Goal: Task Accomplishment & Management: Complete application form

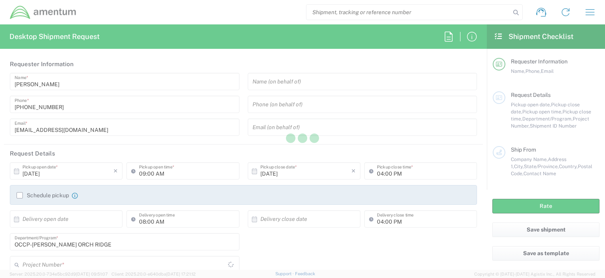
type input "[GEOGRAPHIC_DATA]"
type input "OCCP.100054.00000"
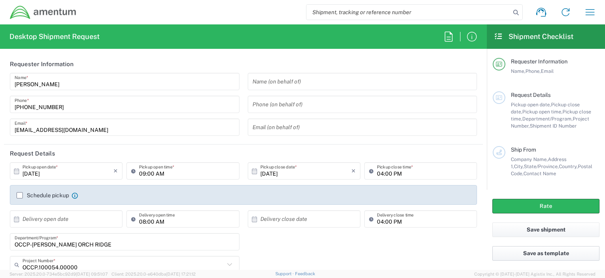
click at [543, 254] on button "Save as template" at bounding box center [545, 253] width 107 height 15
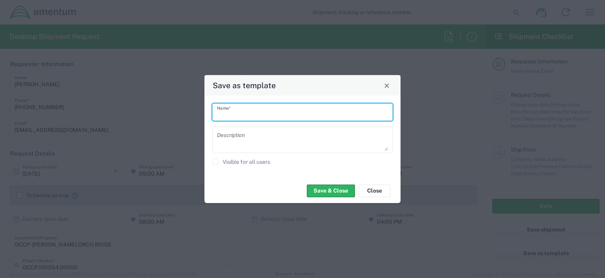
click at [241, 115] on input "text" at bounding box center [302, 112] width 171 height 14
click at [239, 113] on input "worker" at bounding box center [302, 112] width 171 height 14
type input "w"
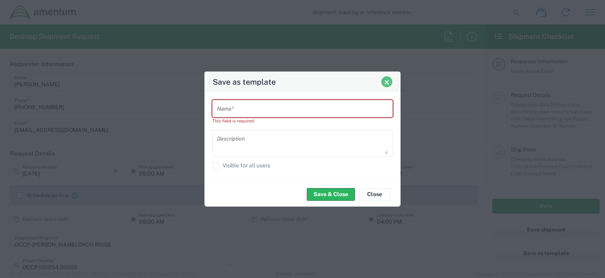
click at [388, 88] on div "Save as template" at bounding box center [302, 82] width 196 height 20
click at [375, 193] on button "Close" at bounding box center [375, 194] width 32 height 13
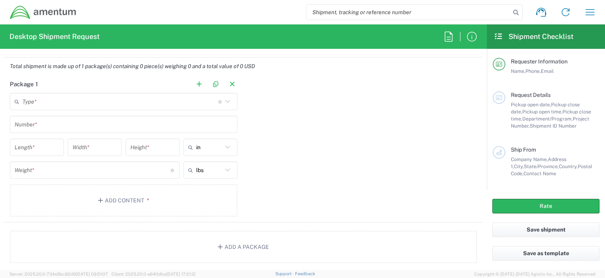
click at [224, 100] on icon at bounding box center [228, 101] width 10 height 10
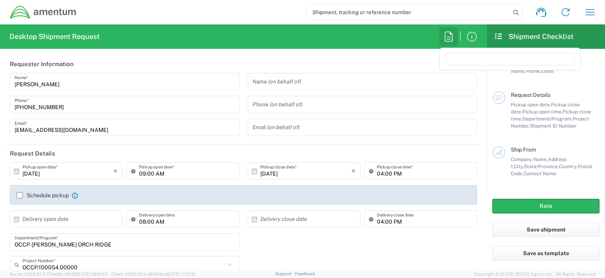
click at [447, 36] on icon "button" at bounding box center [448, 36] width 13 height 13
click at [470, 36] on icon "button" at bounding box center [472, 36] width 13 height 13
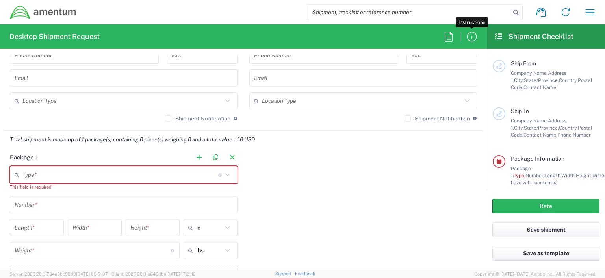
scroll to position [603, 0]
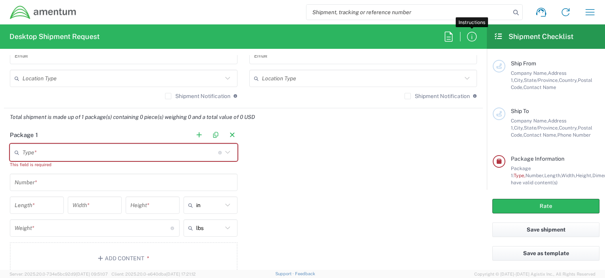
click at [225, 151] on icon at bounding box center [227, 152] width 5 height 3
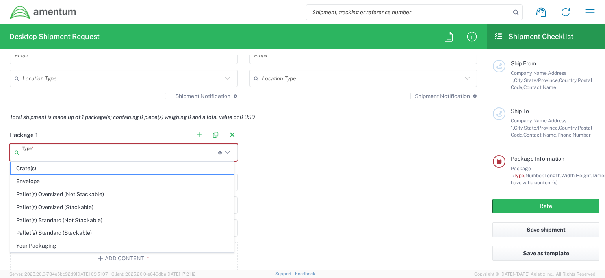
click at [298, 156] on div "Package 1 Type * Material used to package goods Crate(s) Envelope Pallet(s) Ove…" at bounding box center [243, 203] width 479 height 154
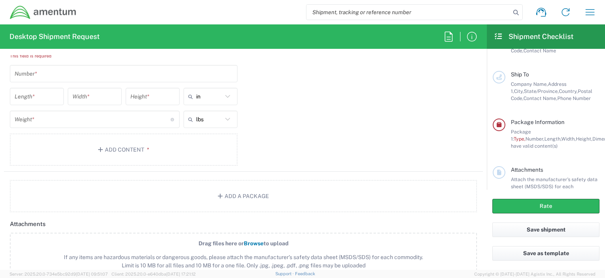
scroll to position [129, 0]
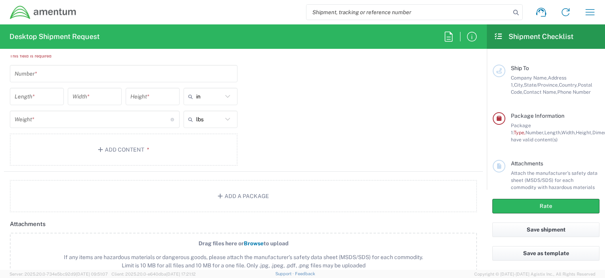
drag, startPoint x: 594, startPoint y: 140, endPoint x: 594, endPoint y: 95, distance: 44.9
click at [595, 92] on main "Requester Information Name, Phone, Email Request Details Pickup open date, Pick…" at bounding box center [546, 119] width 118 height 141
click at [425, 148] on div "Package 1 Type * Material used to package goods Crate(s) Envelope Pallet(s) Ove…" at bounding box center [243, 94] width 479 height 154
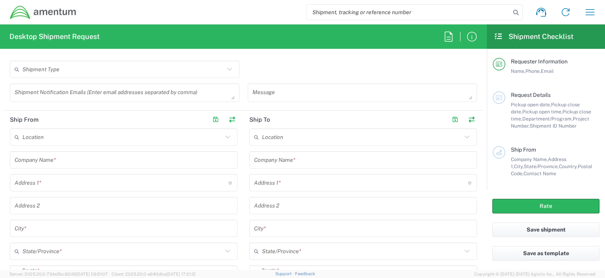
scroll to position [295, 0]
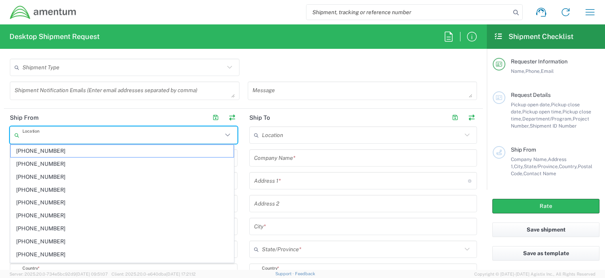
drag, startPoint x: 44, startPoint y: 137, endPoint x: 50, endPoint y: 144, distance: 9.2
click at [44, 138] on input "text" at bounding box center [122, 135] width 200 height 14
click at [27, 133] on input "text" at bounding box center [122, 135] width 200 height 14
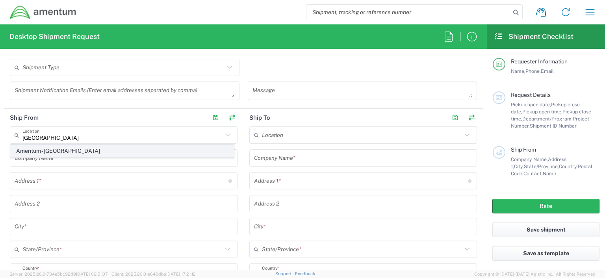
click at [76, 152] on span "Amentum - [GEOGRAPHIC_DATA]" at bounding box center [122, 151] width 223 height 12
type input "Amentum - [GEOGRAPHIC_DATA]"
type input "Amentum Services, Inc."
type input "[STREET_ADDRESS][PERSON_NAME]"
type input "[GEOGRAPHIC_DATA]"
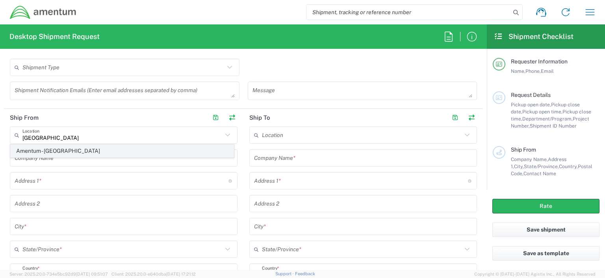
type input "[US_STATE]"
type input "20876"
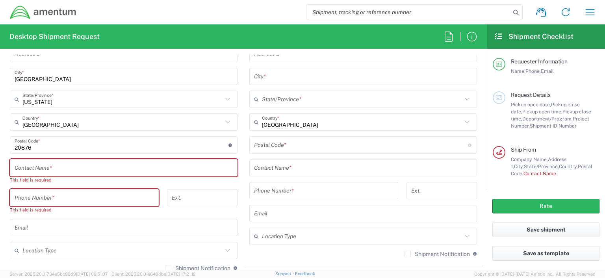
scroll to position [447, 0]
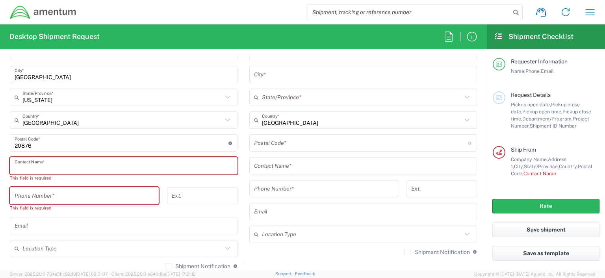
click at [20, 163] on input "text" at bounding box center [124, 166] width 218 height 14
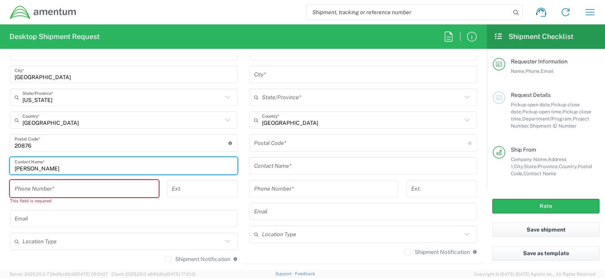
type input "[PERSON_NAME]"
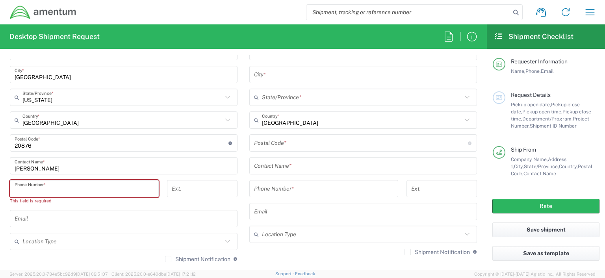
click at [19, 189] on input "tel" at bounding box center [84, 189] width 139 height 14
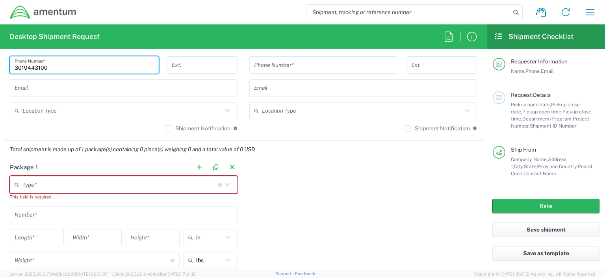
scroll to position [573, 0]
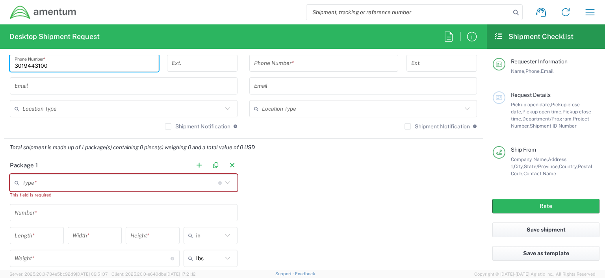
type input "3019443100"
click at [224, 181] on icon at bounding box center [228, 183] width 10 height 10
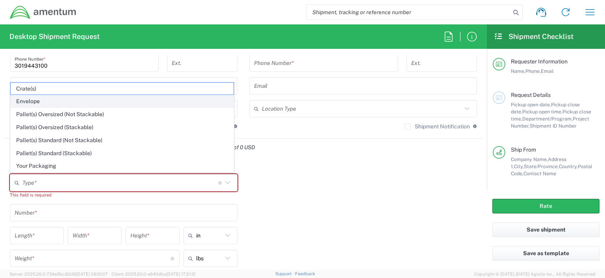
click at [44, 105] on span "Envelope" at bounding box center [122, 101] width 223 height 12
type input "Envelope"
type input "1"
type input "9.5"
type input "12.5"
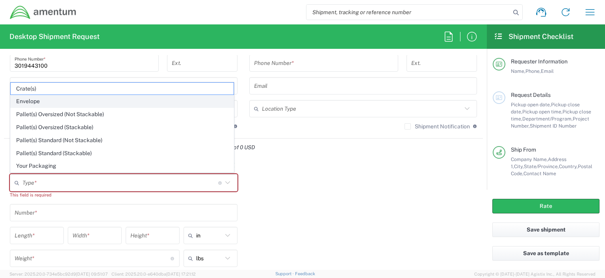
type input "0.25"
type input "1"
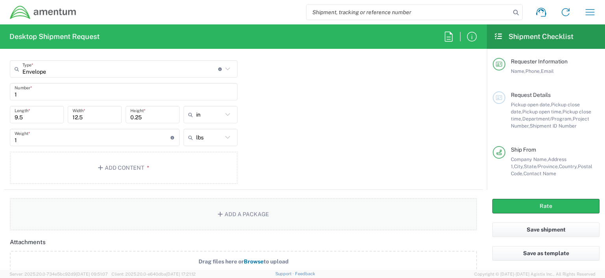
scroll to position [688, 0]
click at [120, 166] on button "Add Content *" at bounding box center [124, 166] width 228 height 32
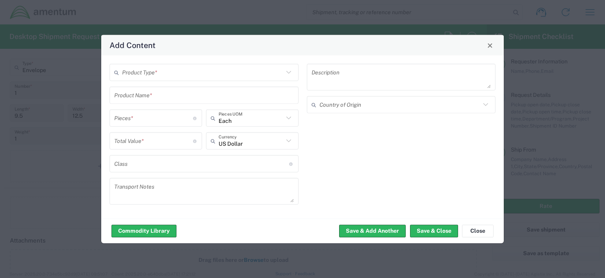
click at [287, 72] on icon at bounding box center [289, 72] width 10 height 10
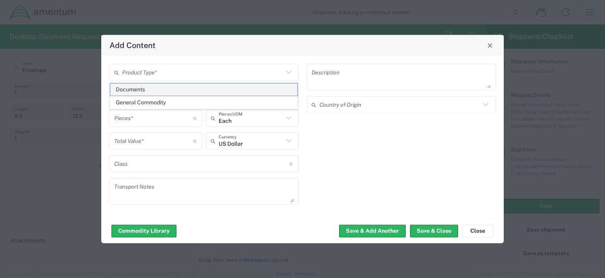
click at [194, 89] on span "Documents" at bounding box center [203, 89] width 187 height 12
type input "Documents"
type input "1"
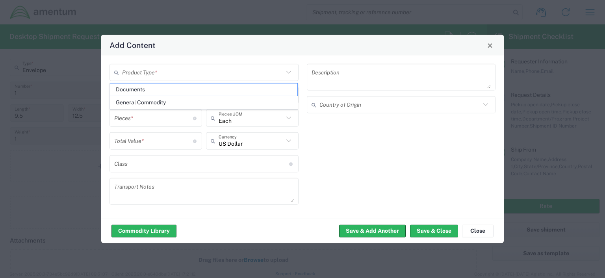
type textarea "Documents"
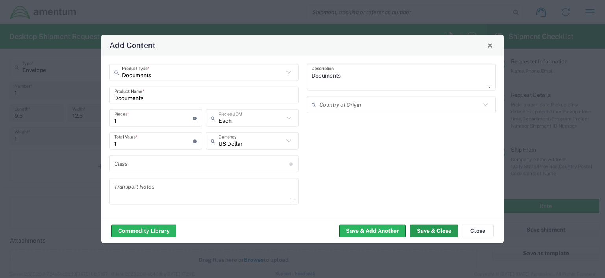
click at [432, 230] on button "Save & Close" at bounding box center [434, 231] width 48 height 13
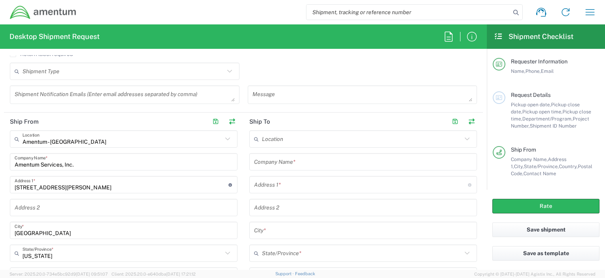
scroll to position [297, 0]
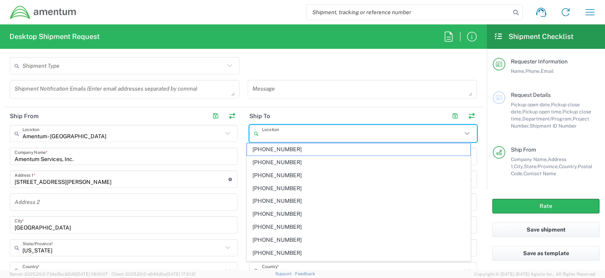
click at [286, 134] on input "text" at bounding box center [362, 134] width 200 height 14
click at [264, 135] on input "text" at bounding box center [362, 134] width 200 height 14
click at [266, 129] on input "text" at bounding box center [362, 134] width 200 height 14
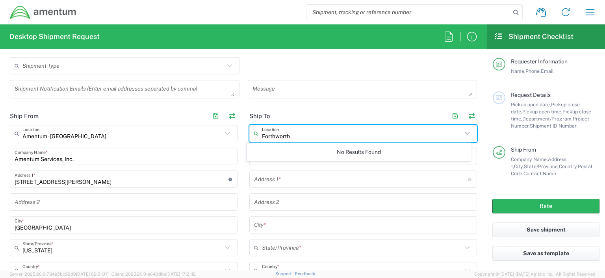
click at [291, 135] on input "Forthworth" at bounding box center [362, 134] width 200 height 14
type input "F"
type input "[US_STATE]"
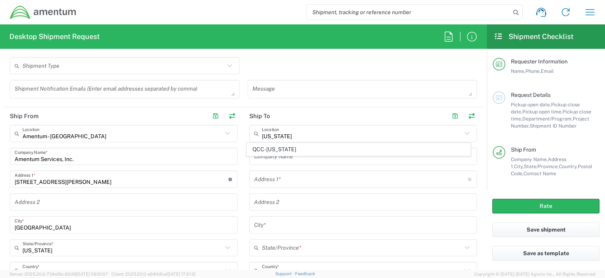
click at [462, 132] on icon at bounding box center [467, 133] width 10 height 10
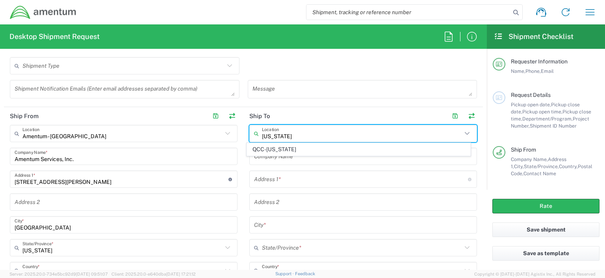
click at [321, 166] on div "[US_STATE] Location QCC-[US_STATE] Company Name * Address 1 * For cross streets…" at bounding box center [363, 268] width 228 height 287
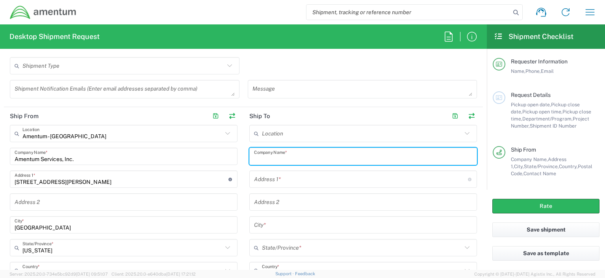
click at [262, 157] on input "text" at bounding box center [363, 157] width 218 height 14
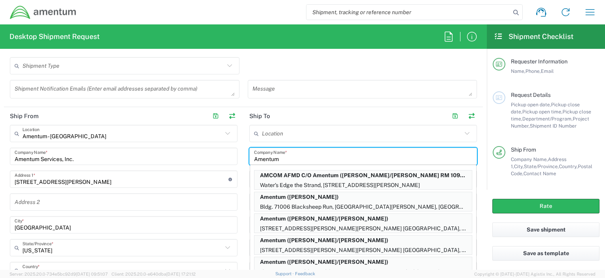
type input "Amentum"
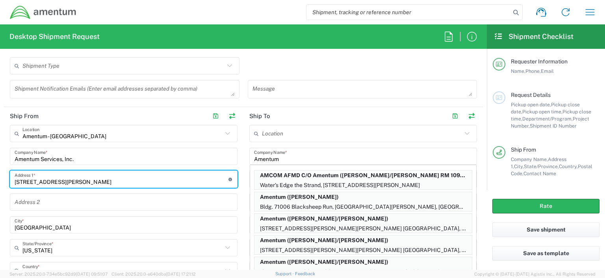
click at [217, 177] on input "[STREET_ADDRESS][PERSON_NAME]" at bounding box center [122, 180] width 214 height 14
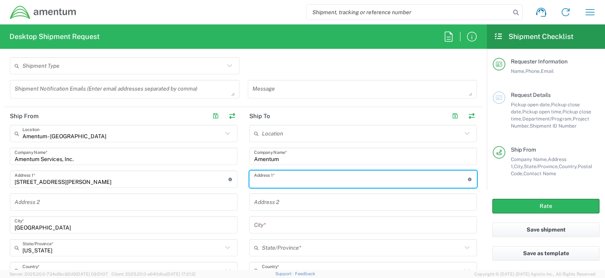
click at [266, 179] on input "text" at bounding box center [361, 180] width 214 height 14
type input "[STREET_ADDRESS]"
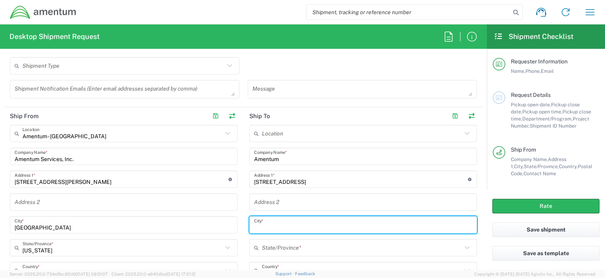
click at [255, 220] on input "text" at bounding box center [363, 225] width 218 height 14
click at [265, 226] on input "Forthworth" at bounding box center [363, 225] width 218 height 14
click at [269, 225] on input "Forth worth" at bounding box center [363, 225] width 218 height 14
type input "Forth Worth"
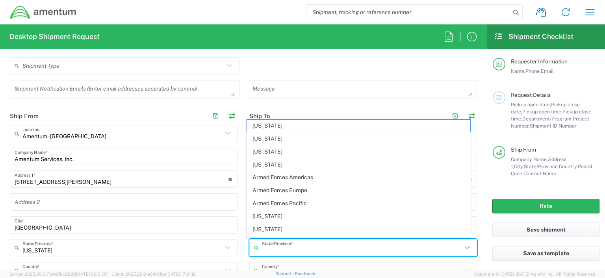
click at [262, 248] on input "text" at bounding box center [362, 248] width 200 height 14
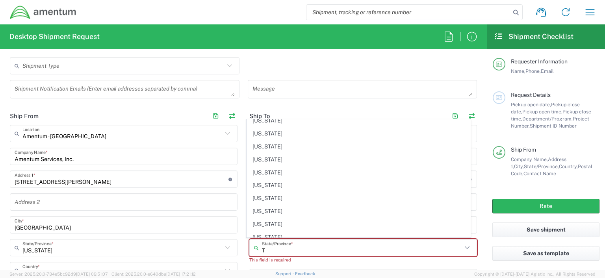
scroll to position [57, 0]
click at [262, 220] on span "[US_STATE]" at bounding box center [358, 224] width 223 height 12
type input "[US_STATE]"
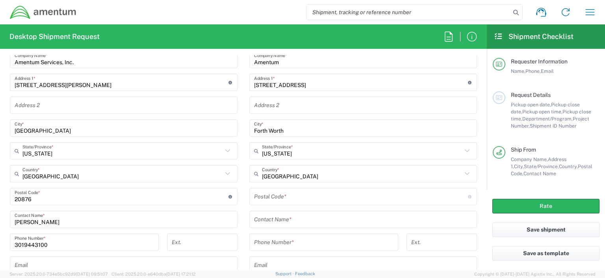
scroll to position [411, 0]
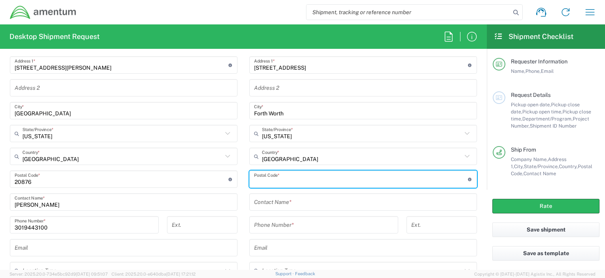
click at [259, 178] on input "undefined" at bounding box center [361, 180] width 214 height 14
type input "7677"
click at [269, 201] on input "text" at bounding box center [363, 202] width 218 height 14
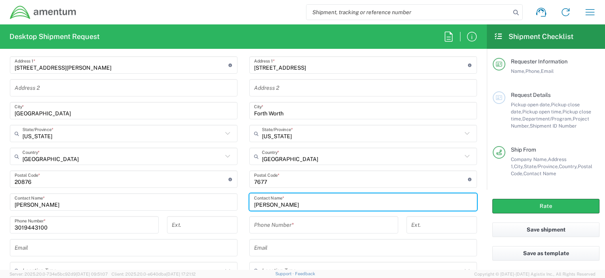
type input "[PERSON_NAME]"
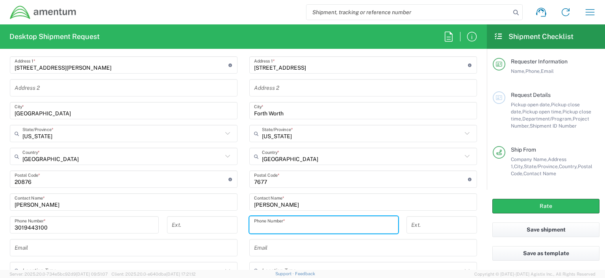
click at [259, 224] on input "tel" at bounding box center [323, 225] width 139 height 14
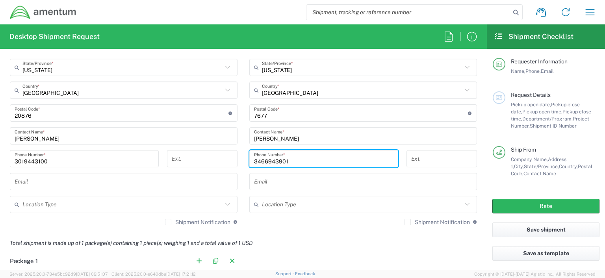
scroll to position [485, 0]
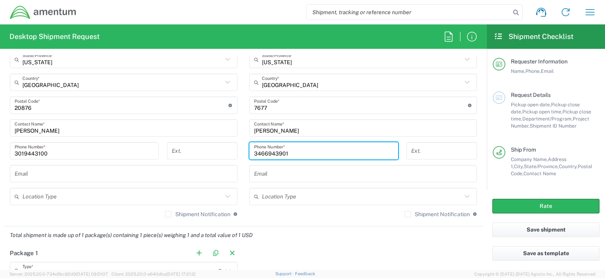
type input "3466943901"
click at [324, 215] on div "Shipment Notification If checked, a shipment notification email will be sent to…" at bounding box center [363, 217] width 228 height 13
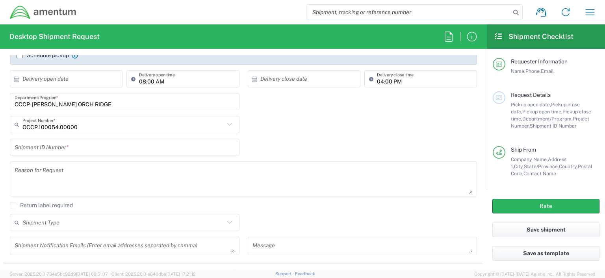
scroll to position [138, 0]
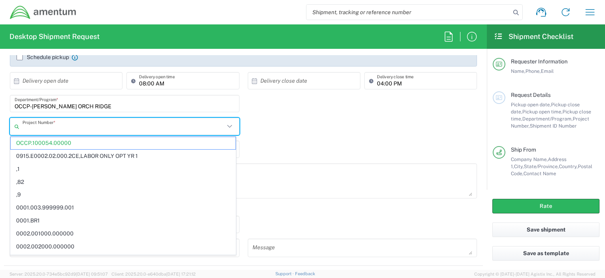
click at [79, 130] on input "text" at bounding box center [123, 127] width 202 height 14
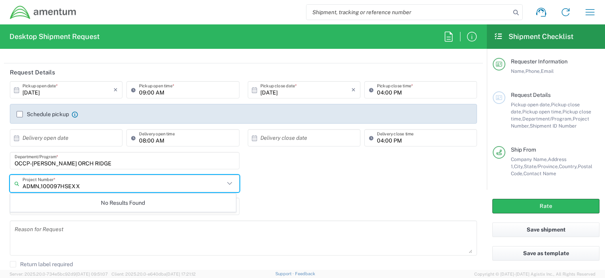
scroll to position [79, 0]
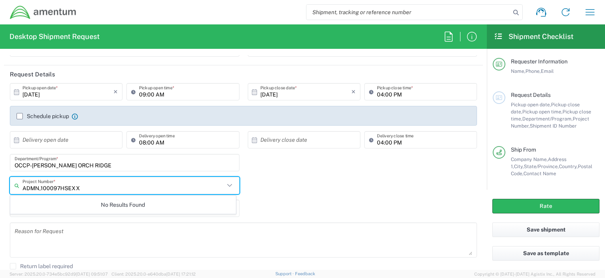
type input "ADMN,100097HSEXX"
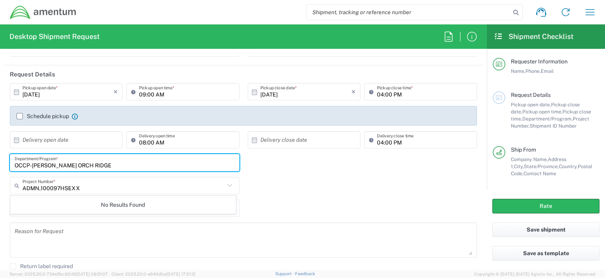
click at [96, 165] on input "OCCP-[PERSON_NAME] ORCH RIDGE" at bounding box center [125, 163] width 220 height 14
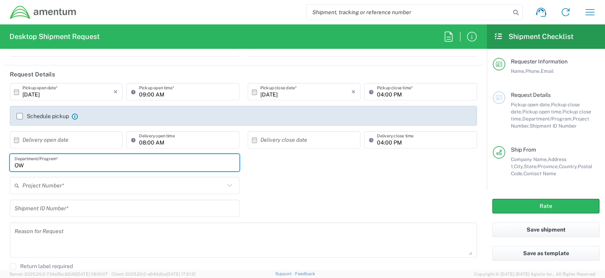
type input "O"
type input "Workers Compensation"
click at [25, 186] on input "text" at bounding box center [123, 186] width 202 height 14
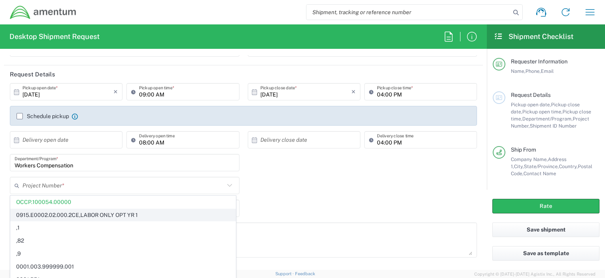
click at [228, 217] on span "0915.E0002.02.000.2CE,LABOR ONLY OPT YR 1" at bounding box center [123, 215] width 225 height 12
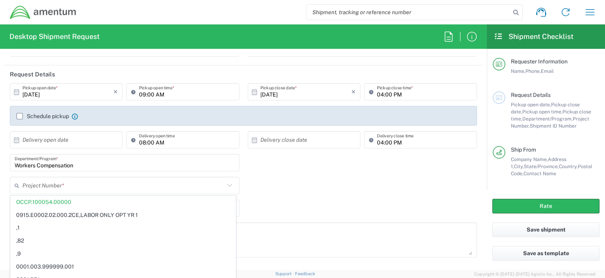
type input "0915.E0002.02.000.2CE,LABOR ONLY OPT YR 1"
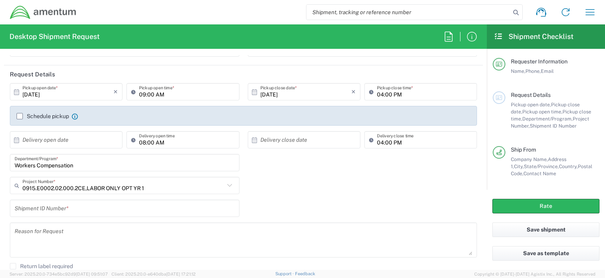
click at [259, 211] on div "Shipment ID Number *" at bounding box center [243, 211] width 475 height 23
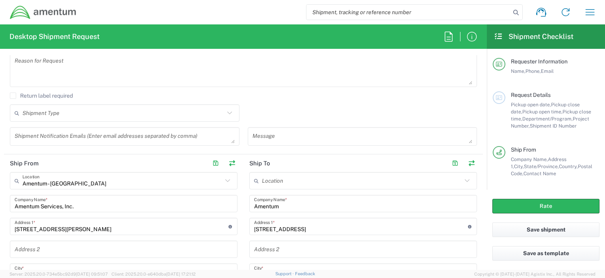
scroll to position [252, 0]
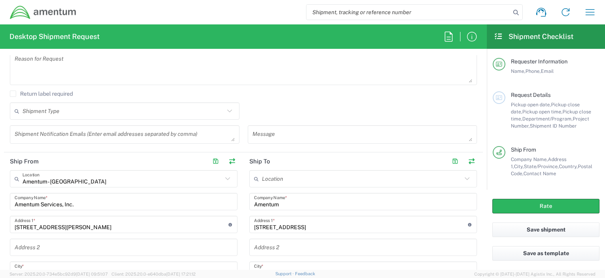
click at [487, 132] on main "Requester Information Name, Phone, Email Request Details Pickup open date, Pick…" at bounding box center [546, 119] width 118 height 141
click at [487, 133] on main "Requester Information Name, Phone, Email Request Details Pickup open date, Pick…" at bounding box center [546, 119] width 118 height 141
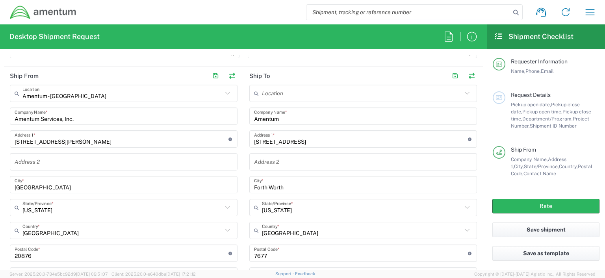
scroll to position [341, 0]
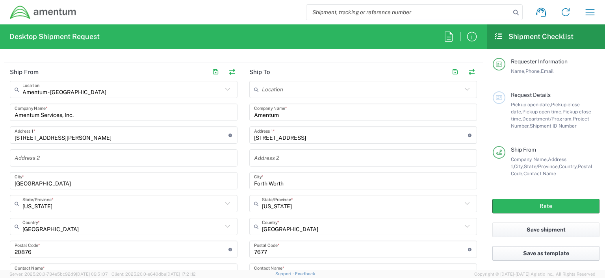
click at [548, 252] on button "Save as template" at bounding box center [545, 253] width 107 height 15
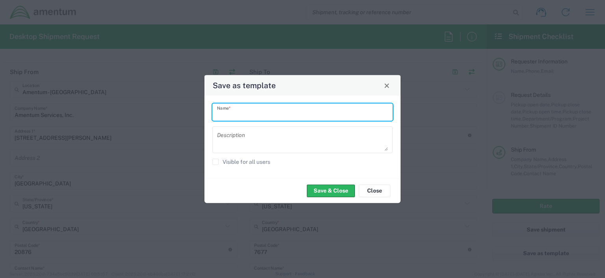
click at [237, 114] on input "text" at bounding box center [302, 112] width 171 height 14
type input "workers compensation"
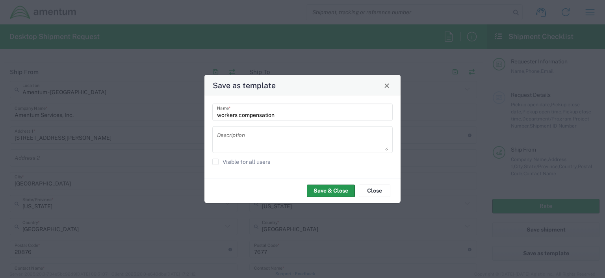
click at [324, 191] on button "Save & Close" at bounding box center [331, 190] width 48 height 13
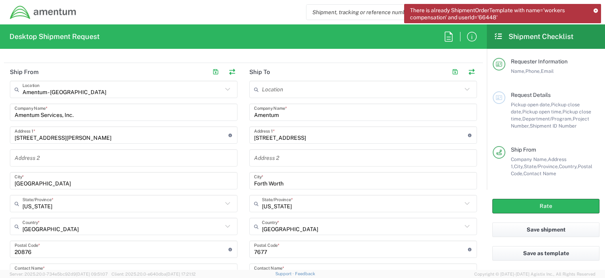
click at [596, 10] on icon at bounding box center [596, 10] width 4 height 4
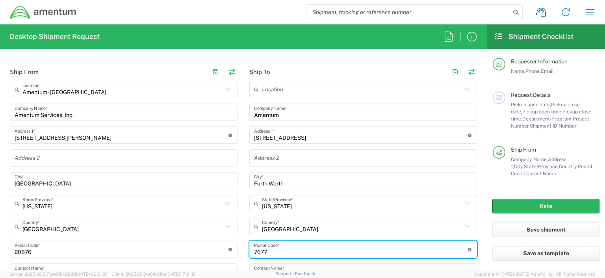
click at [258, 250] on input "undefined" at bounding box center [361, 250] width 214 height 14
type input "76177"
drag, startPoint x: 605, startPoint y: 144, endPoint x: 409, endPoint y: 54, distance: 215.0
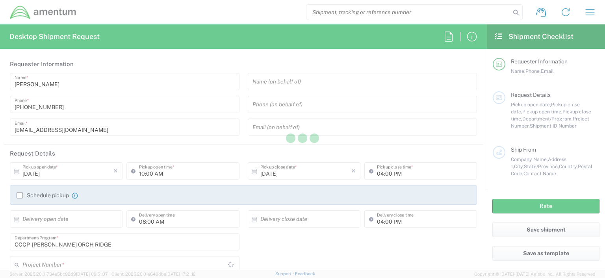
type input "[GEOGRAPHIC_DATA]"
type input "OCCP.100054.00000"
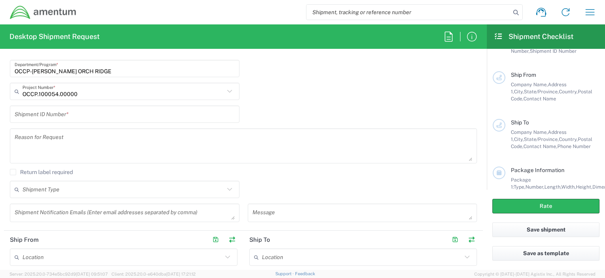
scroll to position [142, 0]
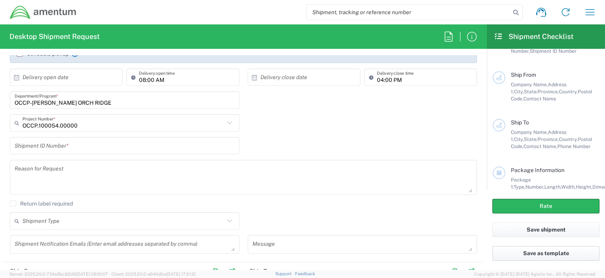
click at [539, 254] on button "Save as template" at bounding box center [545, 253] width 107 height 15
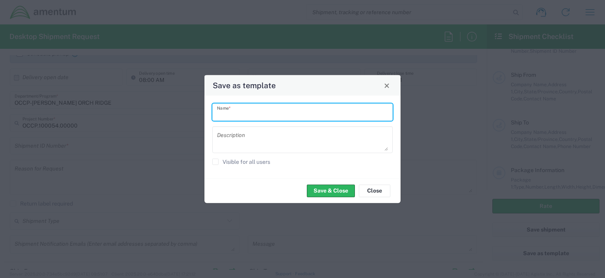
click at [250, 115] on input "text" at bounding box center [302, 112] width 171 height 14
type input "workers compensation"
click at [372, 195] on button "Close" at bounding box center [375, 190] width 32 height 13
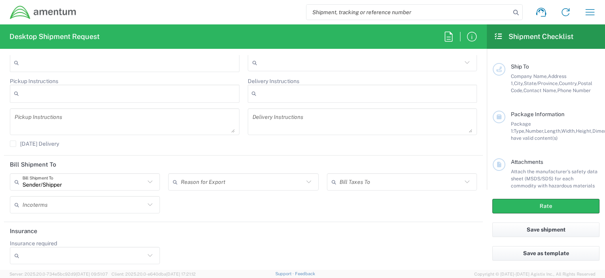
scroll to position [145, 0]
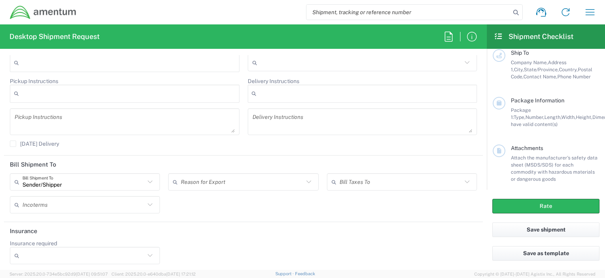
click at [499, 37] on icon at bounding box center [498, 36] width 9 height 7
click at [587, 13] on icon "button" at bounding box center [590, 12] width 13 height 13
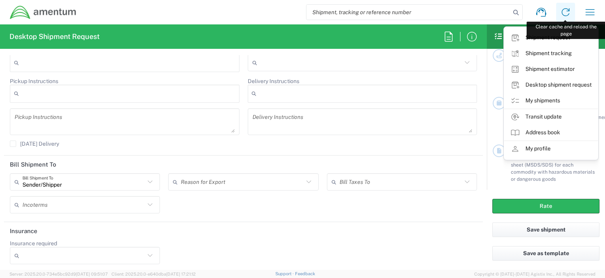
click at [565, 9] on icon at bounding box center [566, 12] width 8 height 8
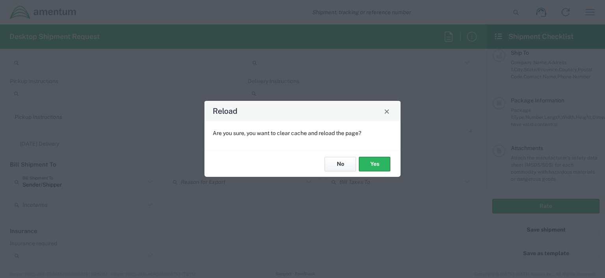
click at [335, 168] on button "No" at bounding box center [341, 164] width 32 height 15
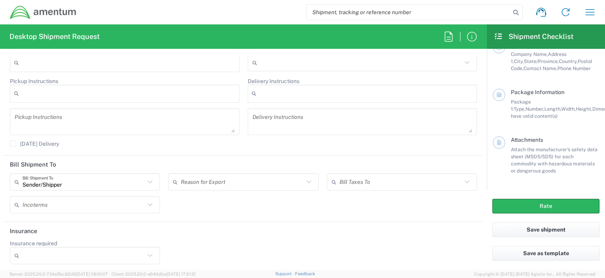
scroll to position [153, 0]
click at [446, 34] on icon "button" at bounding box center [448, 36] width 13 height 13
type input "[GEOGRAPHIC_DATA]"
click at [495, 36] on icon at bounding box center [498, 36] width 9 height 7
click at [496, 37] on icon at bounding box center [498, 36] width 9 height 7
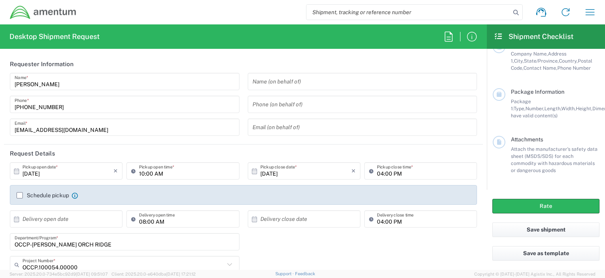
scroll to position [0, 0]
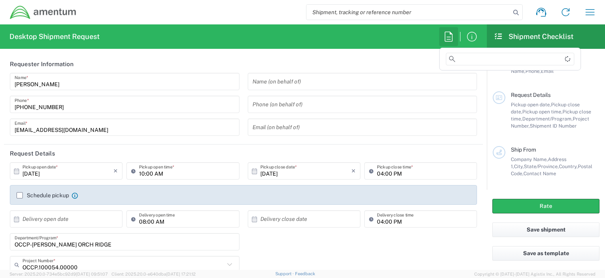
click at [446, 37] on icon "button" at bounding box center [448, 36] width 13 height 13
click at [460, 58] on input at bounding box center [510, 59] width 128 height 13
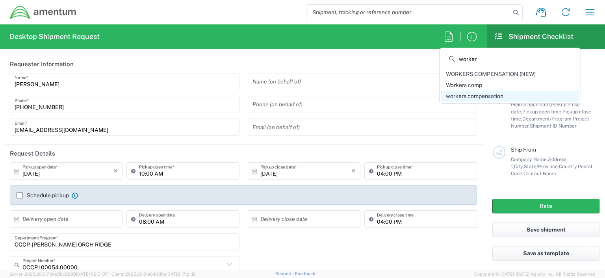
type input "worker"
click at [473, 96] on span "workers compensation" at bounding box center [475, 96] width 58 height 6
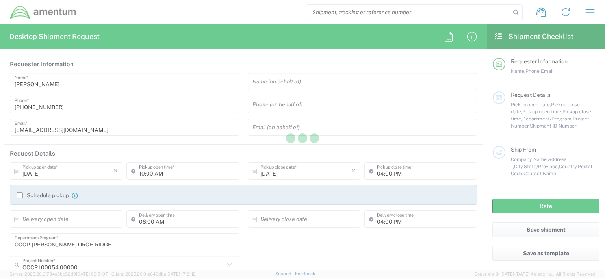
type input "3019443100"
type input "vverona.brown@ammentum.com"
type input "AMENTUM"
type input "20501 Seneca Meadows Pkwy"
type input "Suite 300"
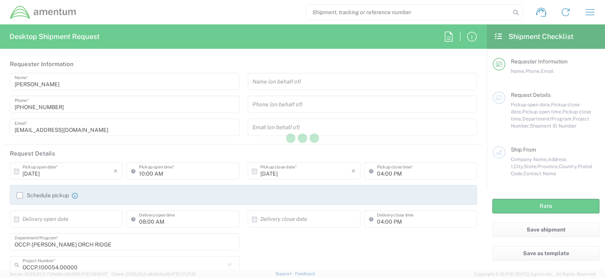
type input "Germentown"
type input "[US_STATE]"
type input "20876"
type input "[PERSON_NAME]"
type input "3019443100"
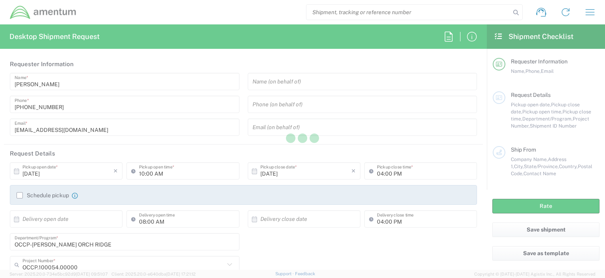
type input "N/A"
type input "3341 POINEER CROSSING DR"
type input "ROUND ROCK"
type input "[US_STATE]"
type input "78665"
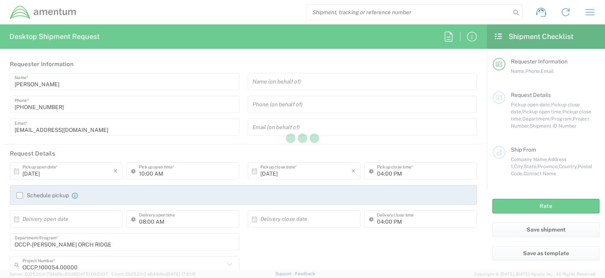
type input "BJ HEINRICH"
type input "3019443100"
type input "Sender/Shipper"
type textarea "vverona.brown@ammentum.com"
type input "08:00 PM"
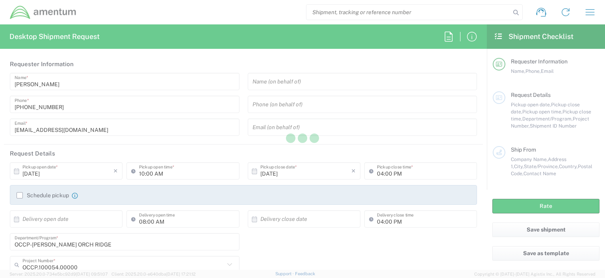
type input "workers compensation"
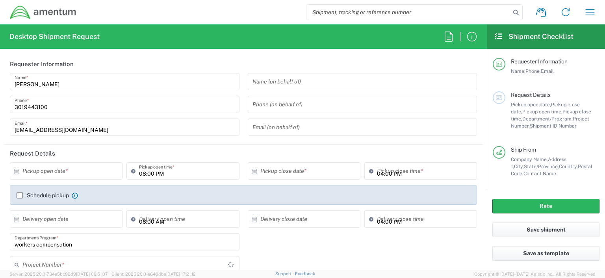
type input "ADMN.100097.HSEXX"
type input "Envelope"
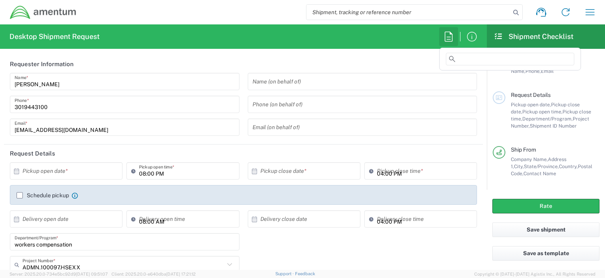
click at [449, 38] on icon "button" at bounding box center [448, 36] width 13 height 13
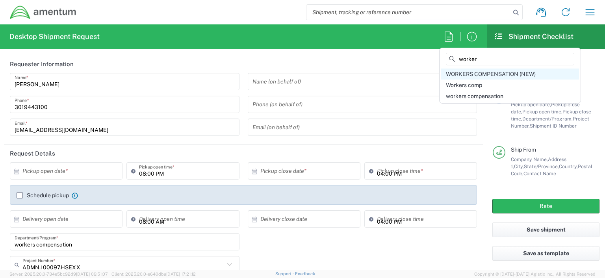
type input "worker"
click at [485, 74] on span "WORKERS COMPENSATION (NEW)" at bounding box center [491, 74] width 90 height 6
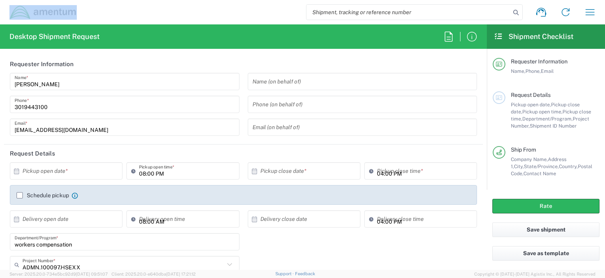
click at [485, 74] on div at bounding box center [302, 139] width 605 height 278
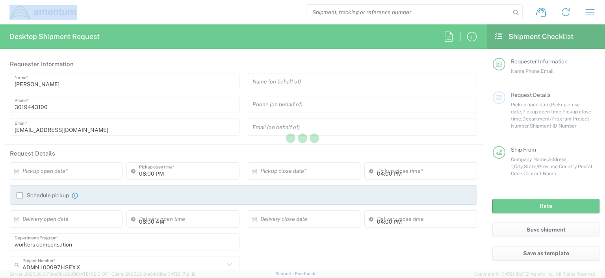
type input "[EMAIL_ADDRESS][DOMAIN_NAME]"
type input "20501 Seneca Meadows PW"
type input "Suite 200"
type input "[GEOGRAPHIC_DATA]"
type input "Amentum"
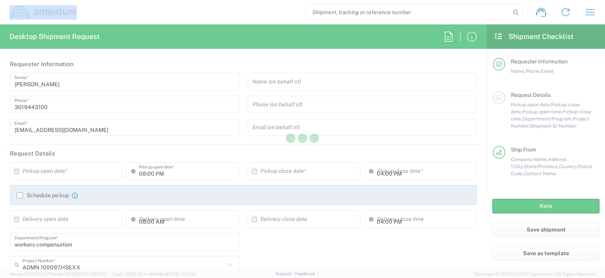
type input "13500 Heritage Parkway"
type input "Fort Worth"
type input "76177"
type input "[PERSON_NAME]"
type input "3466943901"
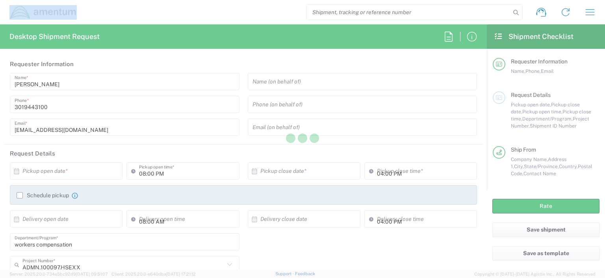
type textarea "[EMAIL_ADDRESS][DOMAIN_NAME]"
type input "[DATE]"
type input "07:00 AM"
type input "[DATE]"
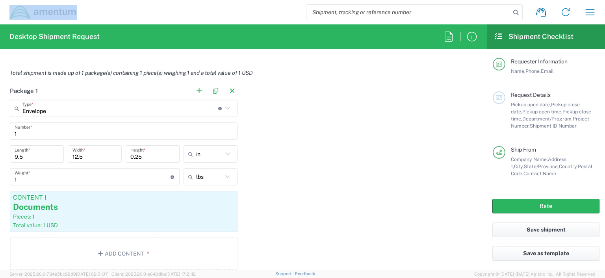
scroll to position [646, 0]
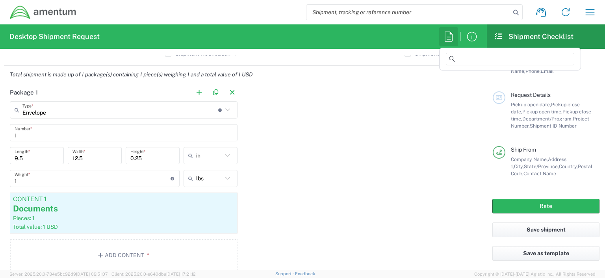
click at [449, 37] on icon "button" at bounding box center [448, 36] width 13 height 13
click at [467, 59] on input at bounding box center [510, 59] width 128 height 13
type input "a"
click at [473, 59] on input "ame" at bounding box center [510, 59] width 128 height 13
type input "a"
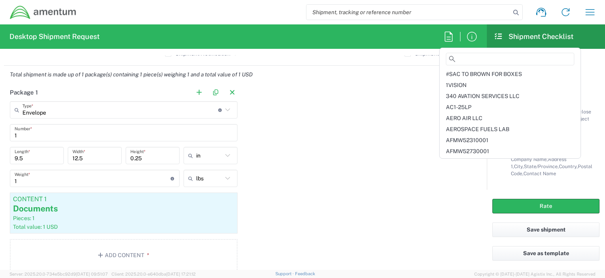
click at [400, 83] on div "Package 1 Envelope Type * Material used to package goods Envelope Crate(s) Pall…" at bounding box center [243, 180] width 479 height 194
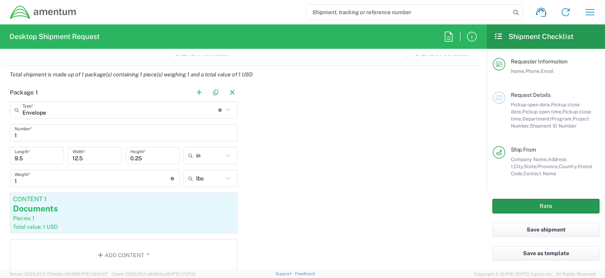
click at [542, 207] on button "Rate" at bounding box center [545, 206] width 107 height 15
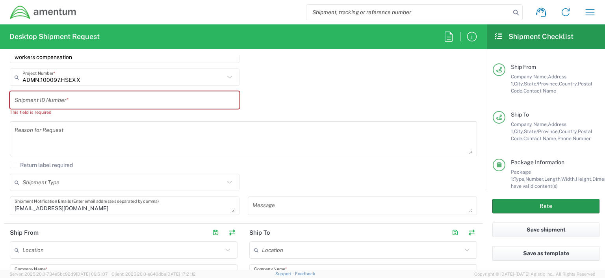
scroll to position [180, 0]
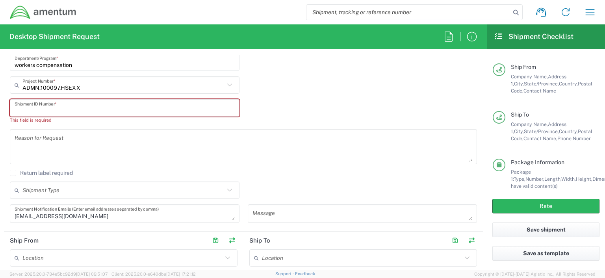
click at [24, 106] on input "text" at bounding box center [125, 108] width 220 height 14
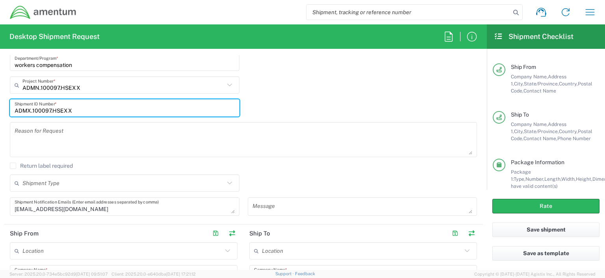
type input "ADMX.100097.HSEXX"
click at [120, 157] on div "Reason for Request" at bounding box center [243, 142] width 475 height 41
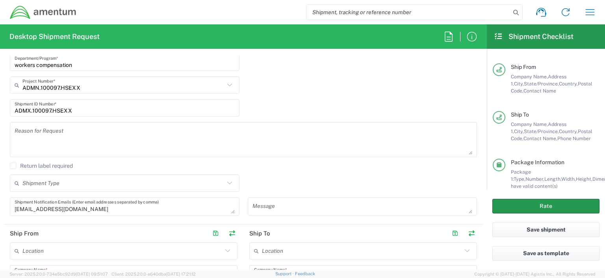
click at [547, 205] on button "Rate" at bounding box center [545, 206] width 107 height 15
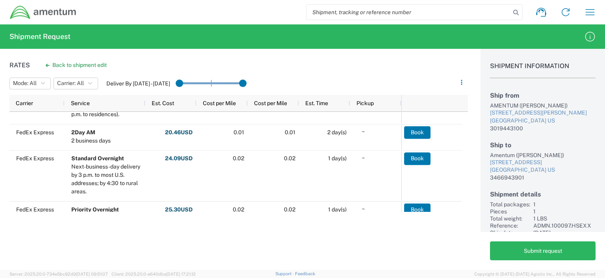
scroll to position [389, 0]
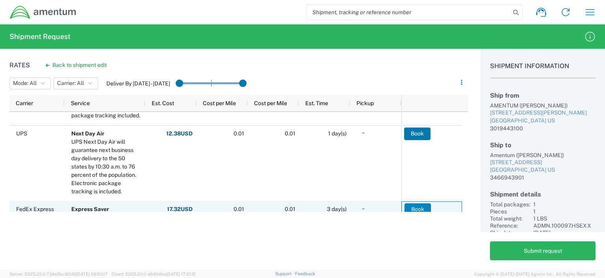
click at [416, 207] on button "Book" at bounding box center [418, 209] width 26 height 13
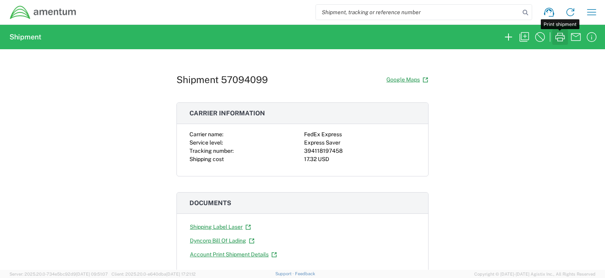
click at [560, 37] on icon "button" at bounding box center [559, 37] width 9 height 9
